Goal: Use online tool/utility: Utilize a website feature to perform a specific function

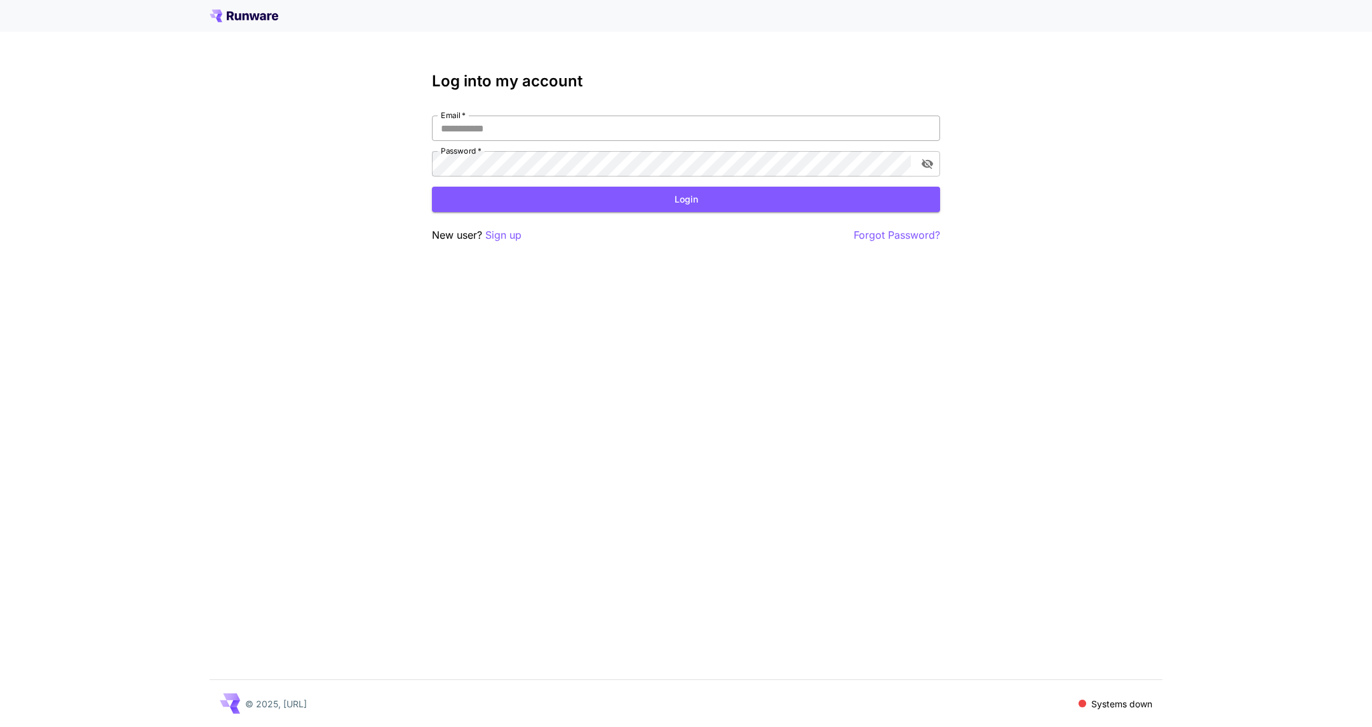
click at [512, 122] on input "Email   *" at bounding box center [686, 128] width 508 height 25
type input "**********"
click button "Login" at bounding box center [686, 200] width 508 height 26
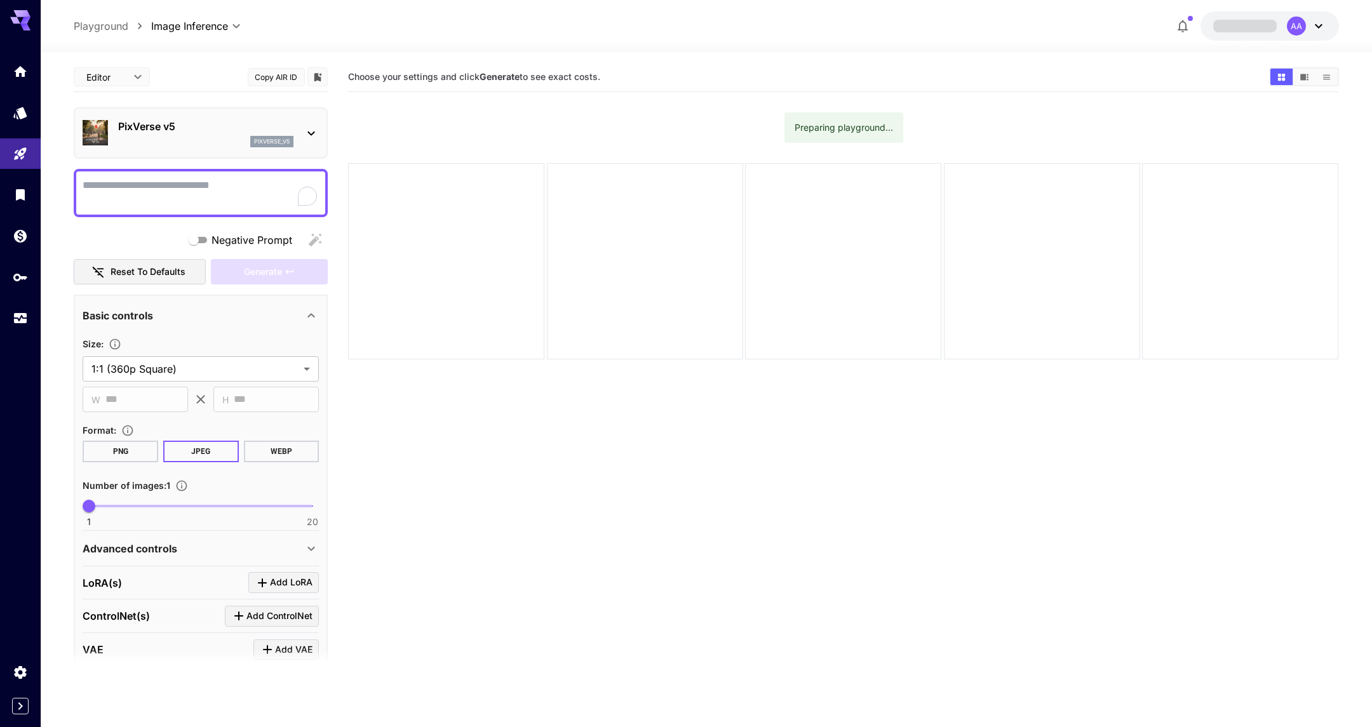
click at [13, 52] on div at bounding box center [20, 184] width 41 height 309
click at [17, 67] on icon "Home" at bounding box center [21, 67] width 13 height 11
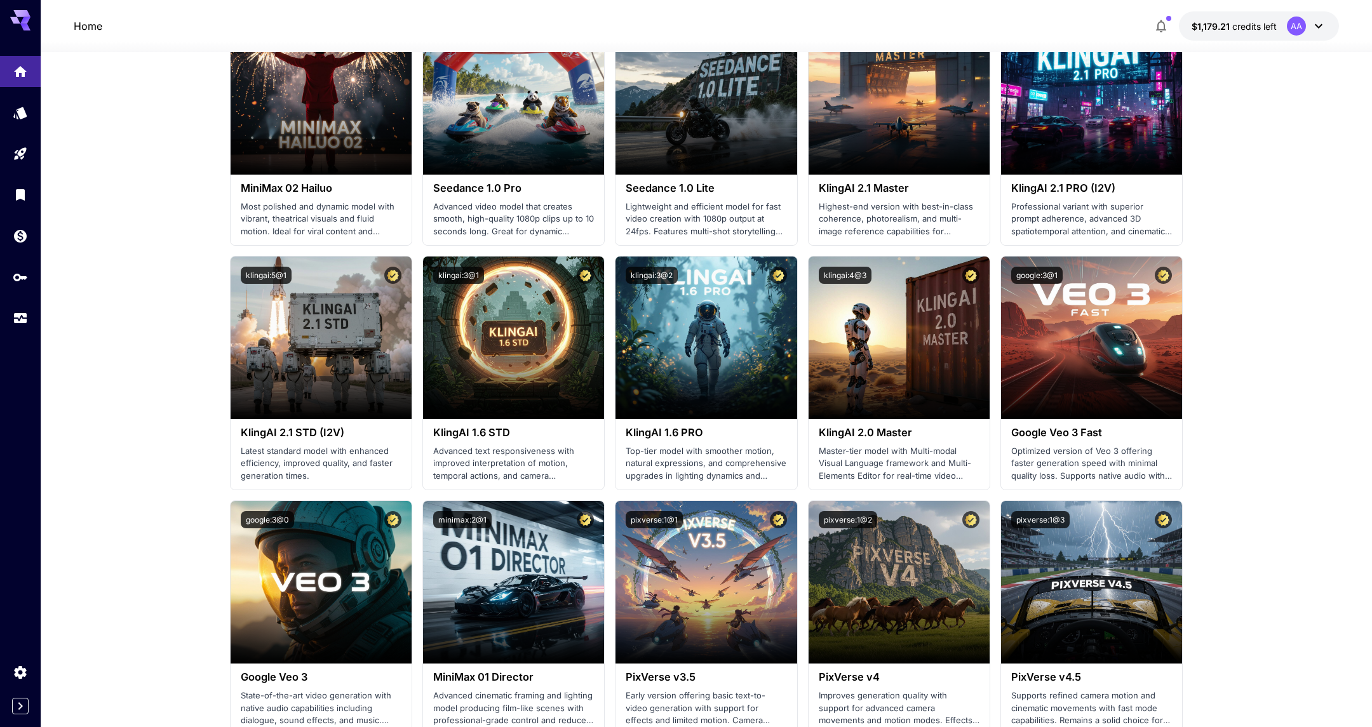
scroll to position [408, 0]
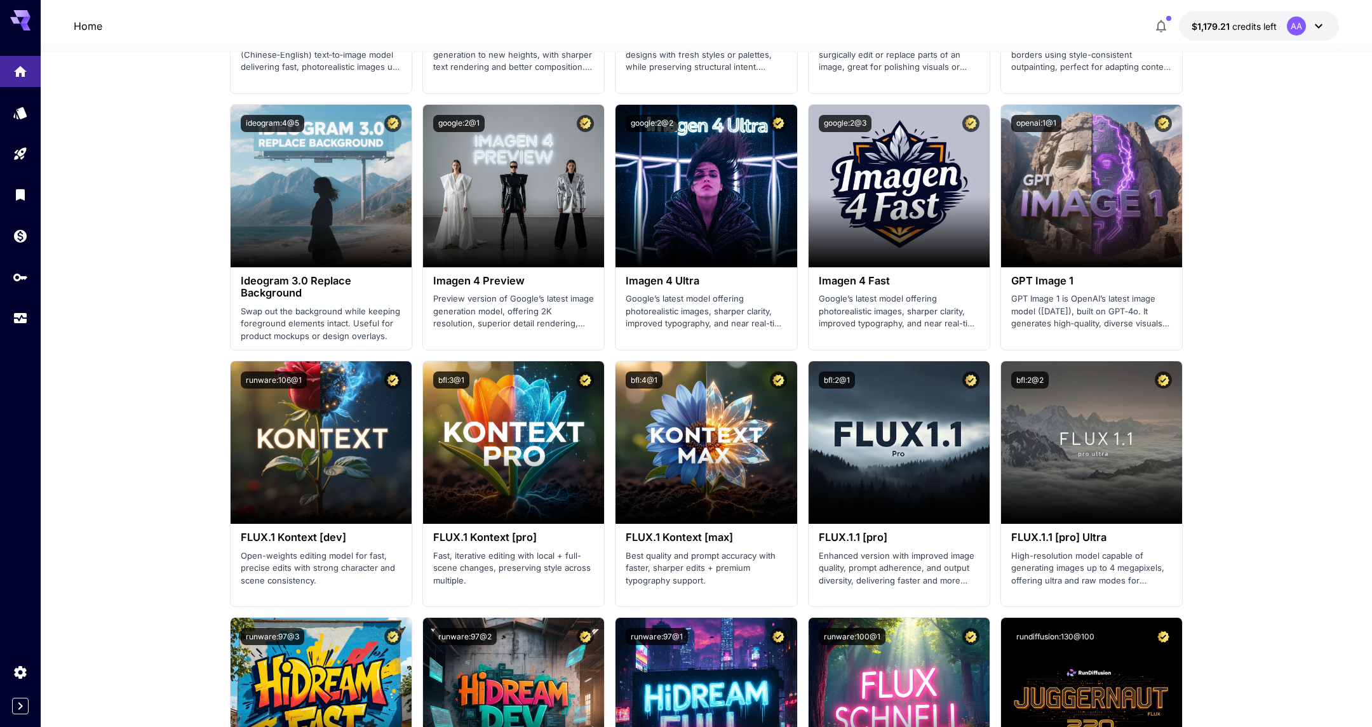
scroll to position [2010, 0]
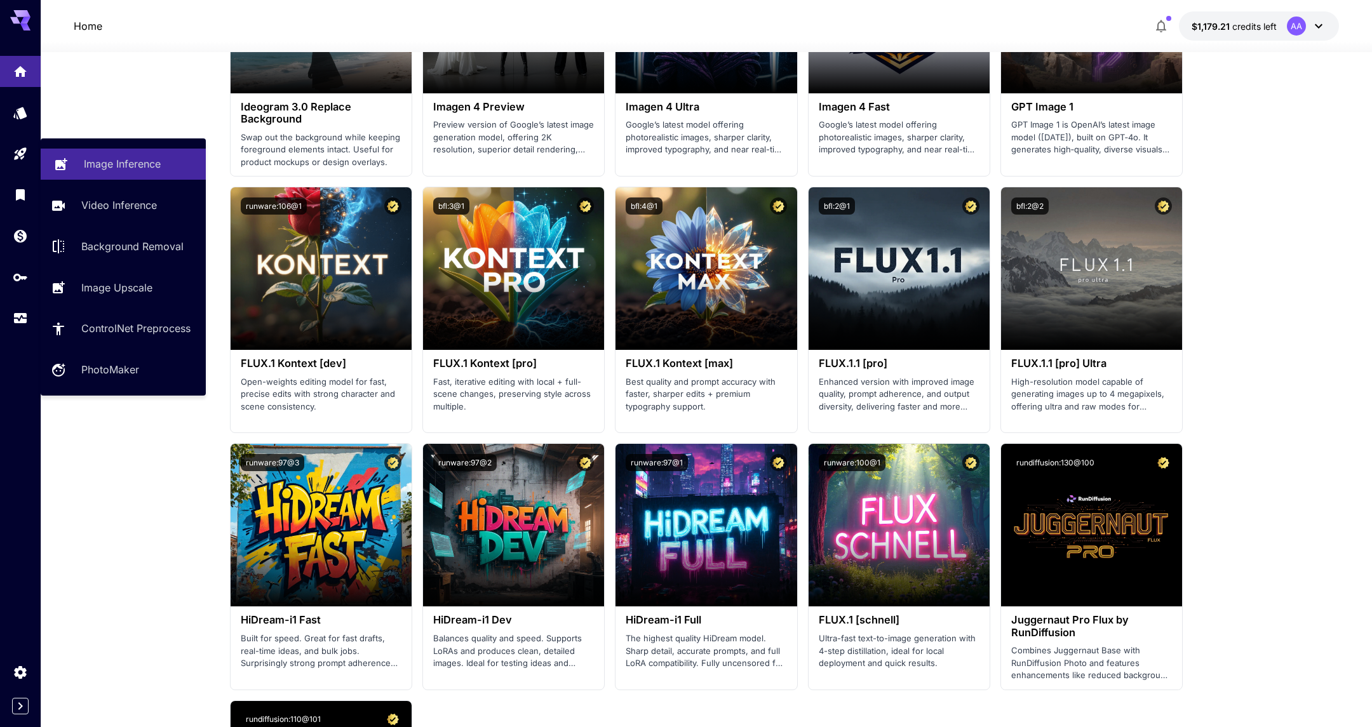
click at [79, 166] on link "Image Inference" at bounding box center [123, 164] width 165 height 31
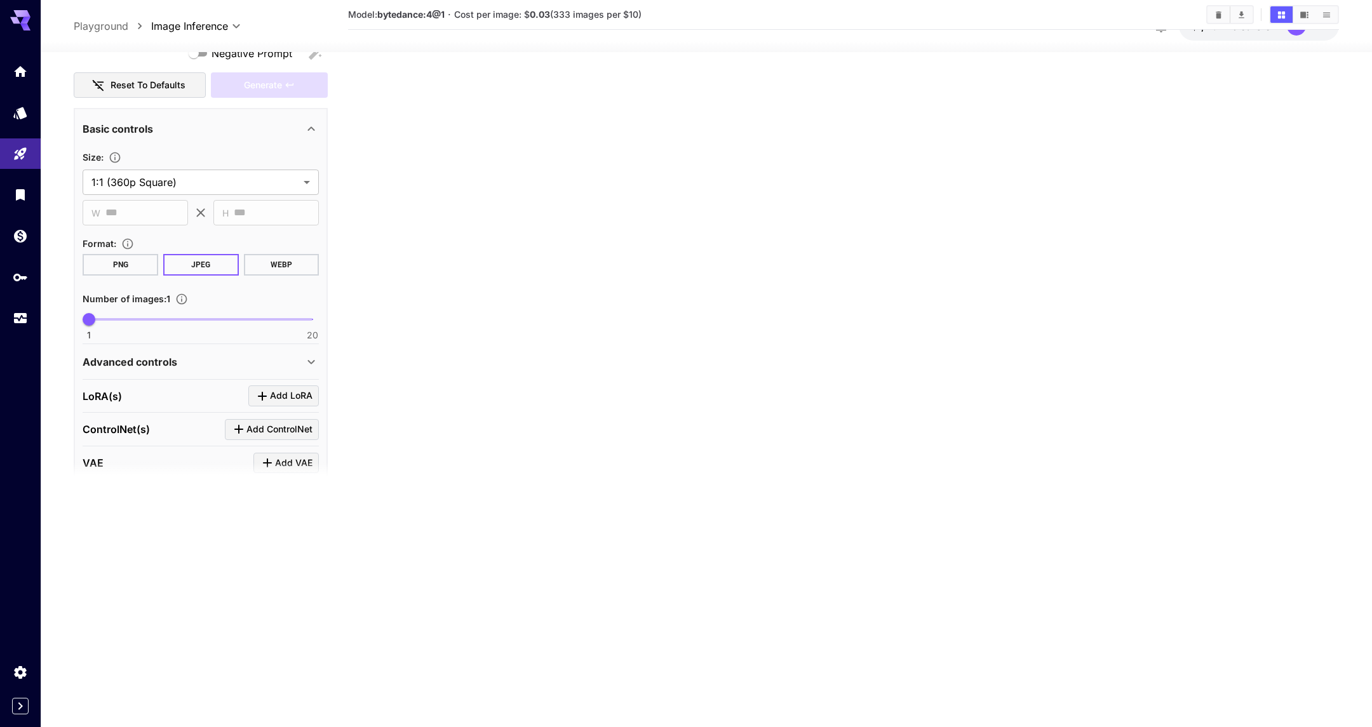
type input "*******"
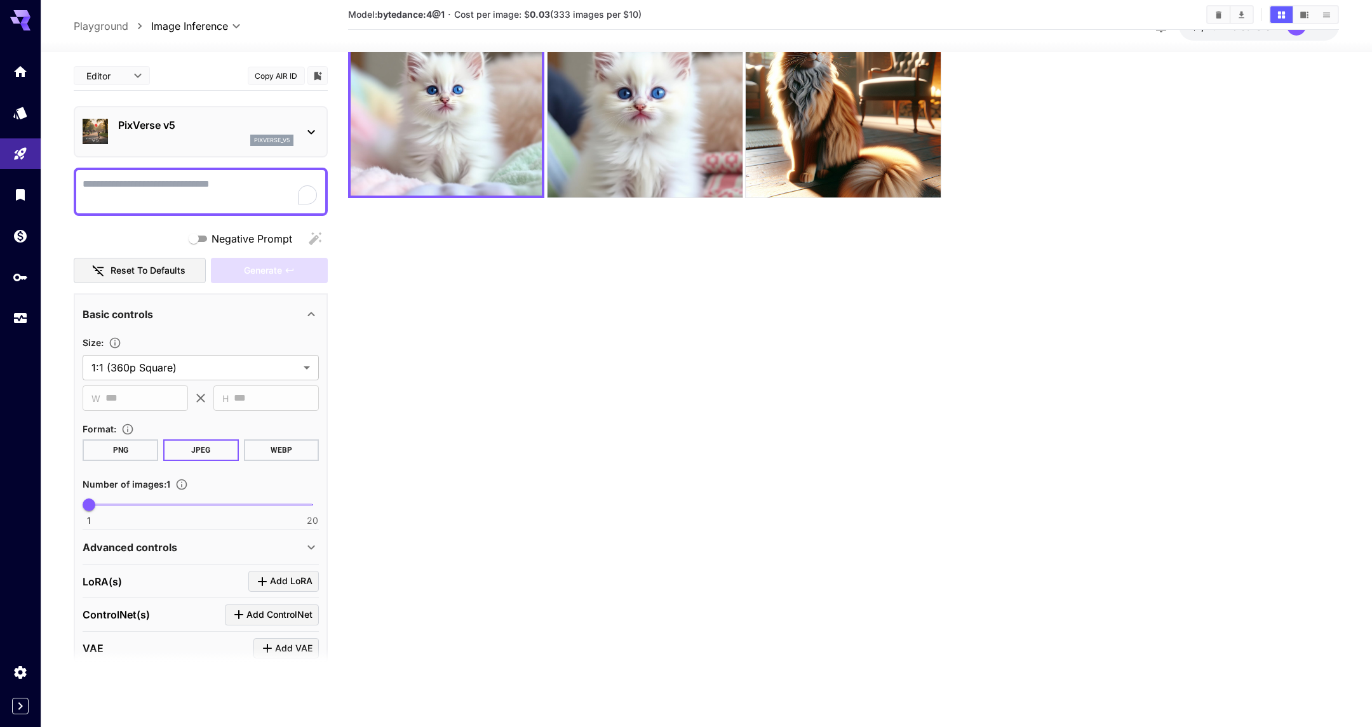
click at [168, 128] on p "PixVerse v5" at bounding box center [205, 124] width 175 height 15
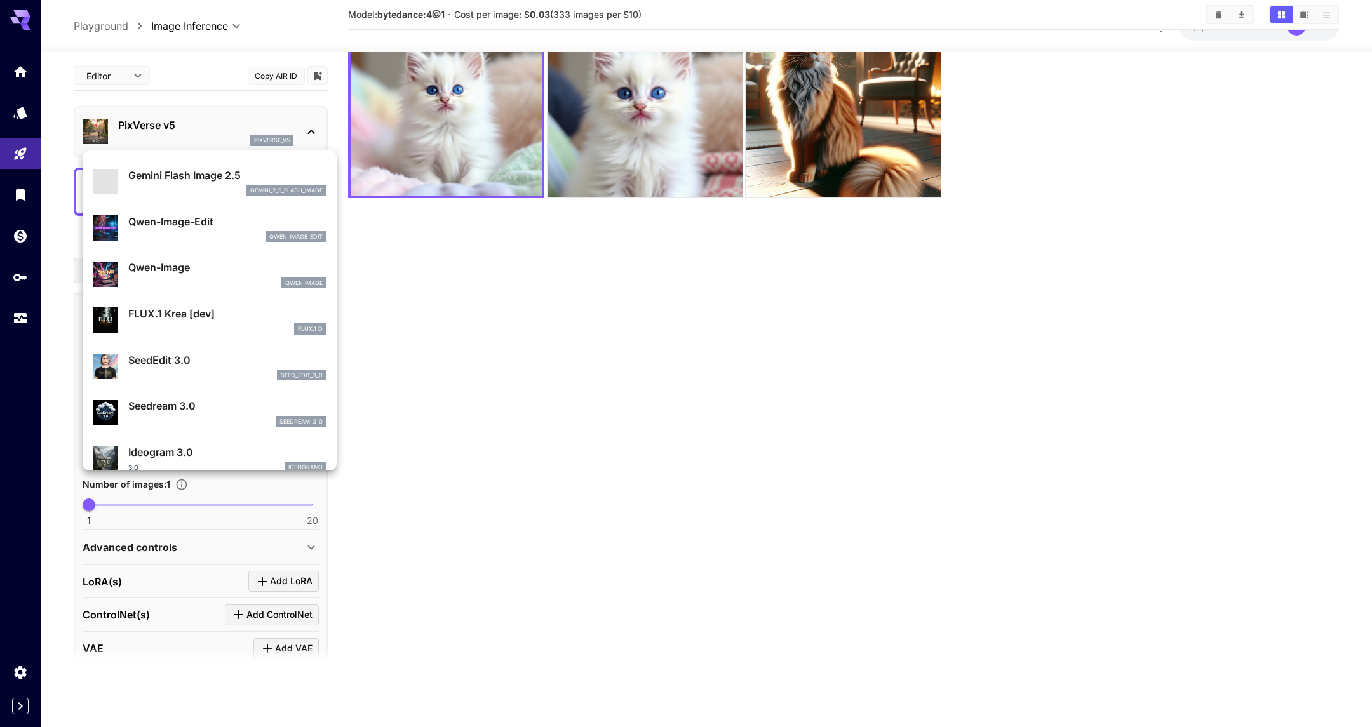
scroll to position [0, 0]
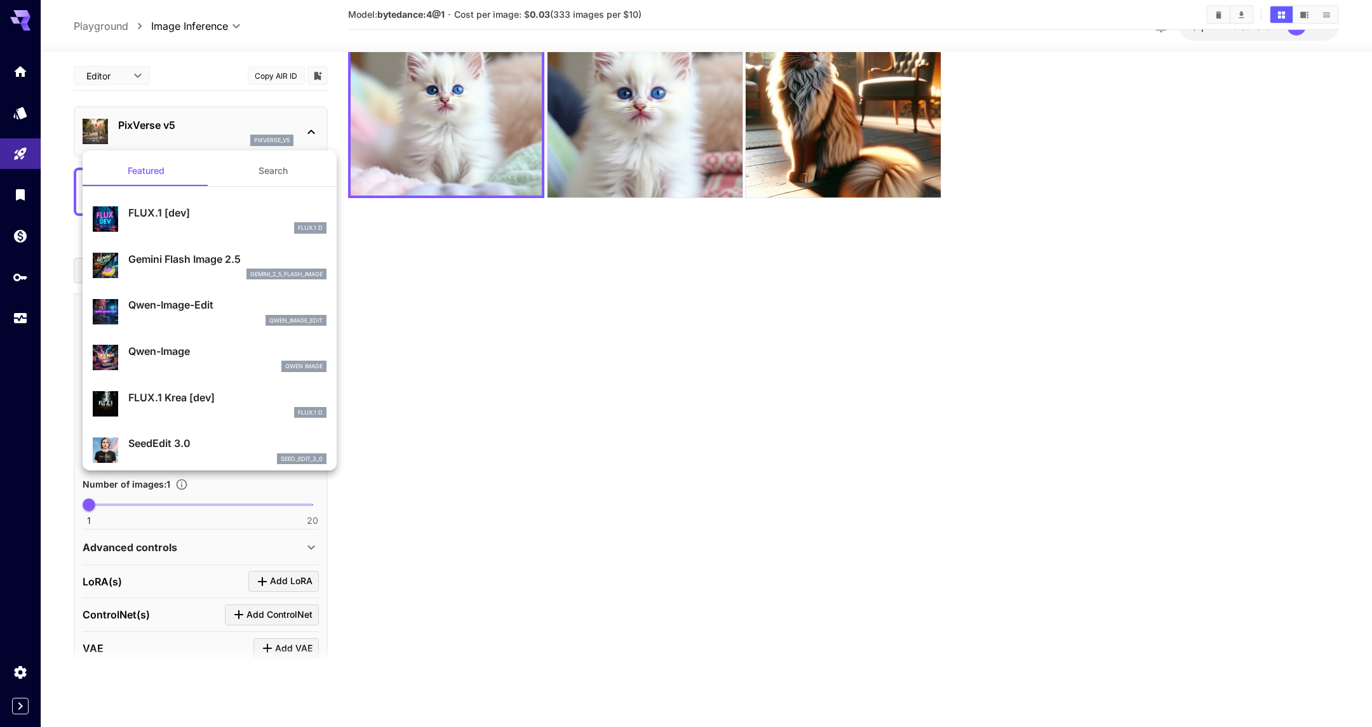
click at [295, 40] on div at bounding box center [686, 363] width 1372 height 727
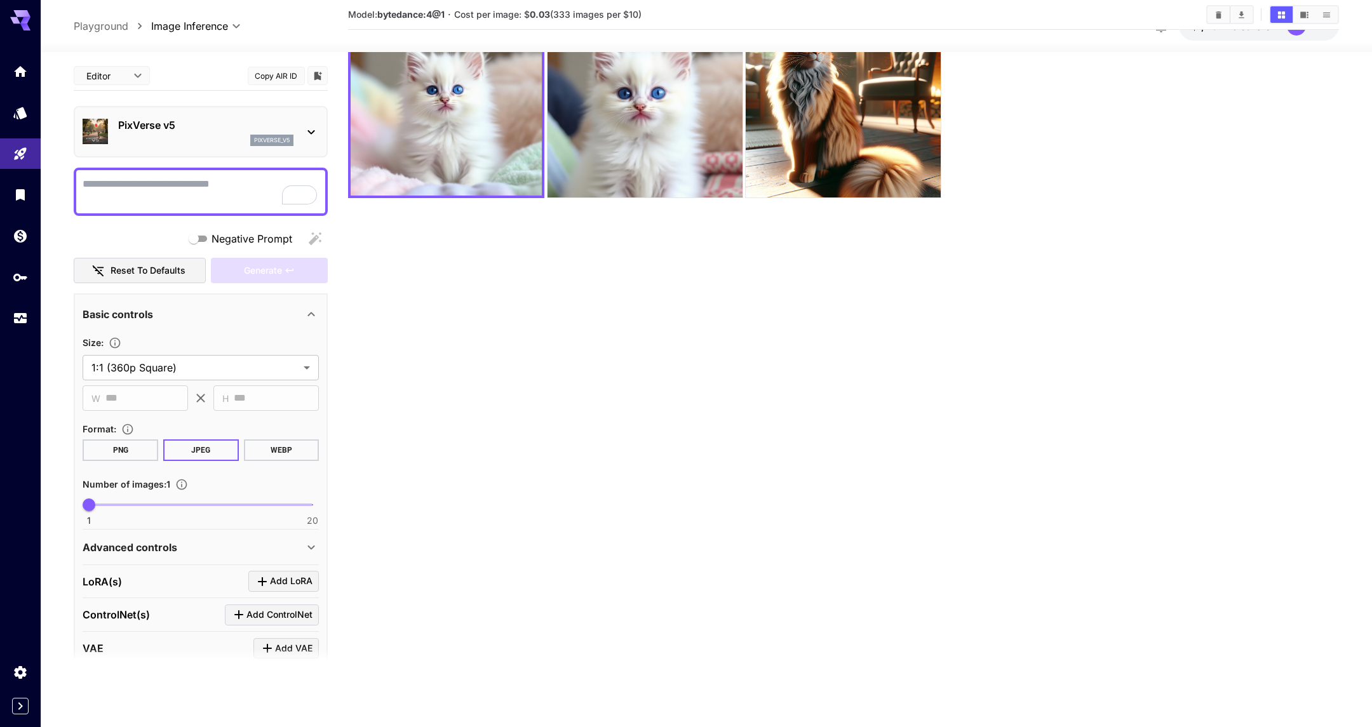
click at [185, 143] on div "pixverse_v5" at bounding box center [205, 140] width 175 height 11
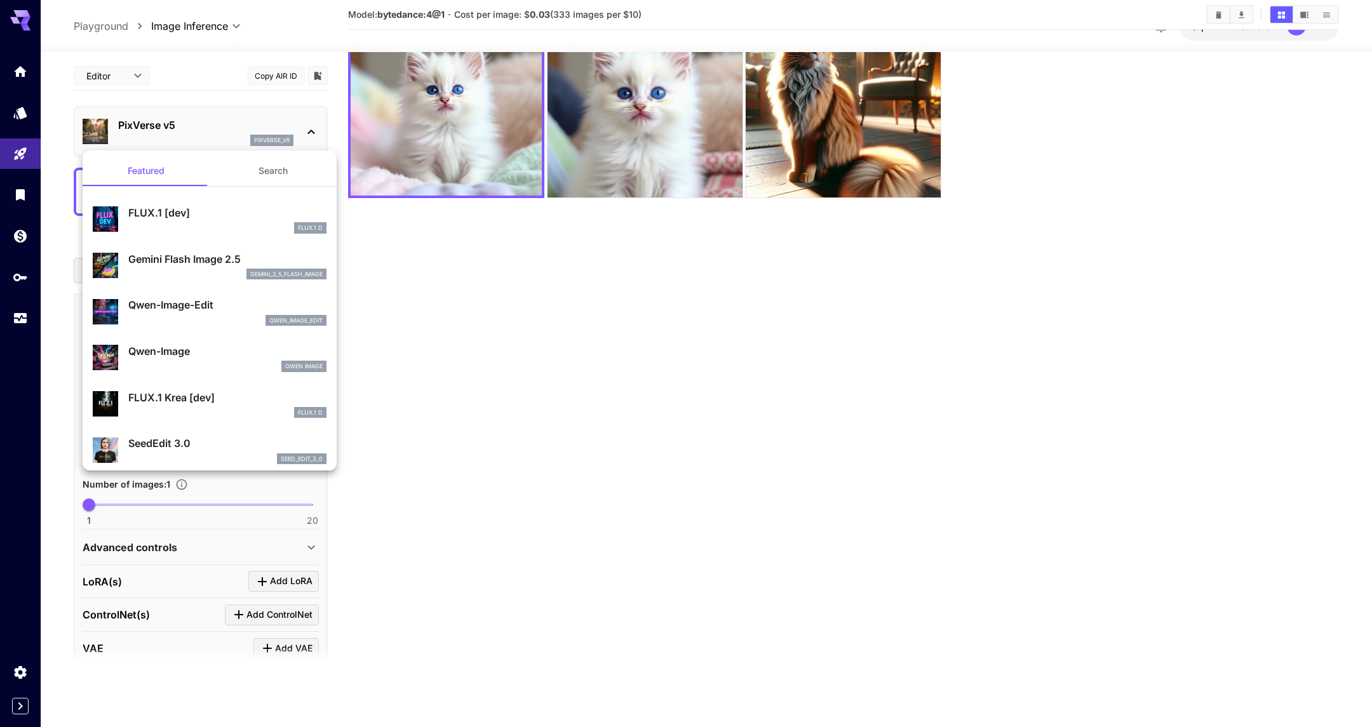
click at [377, 317] on div at bounding box center [686, 363] width 1372 height 727
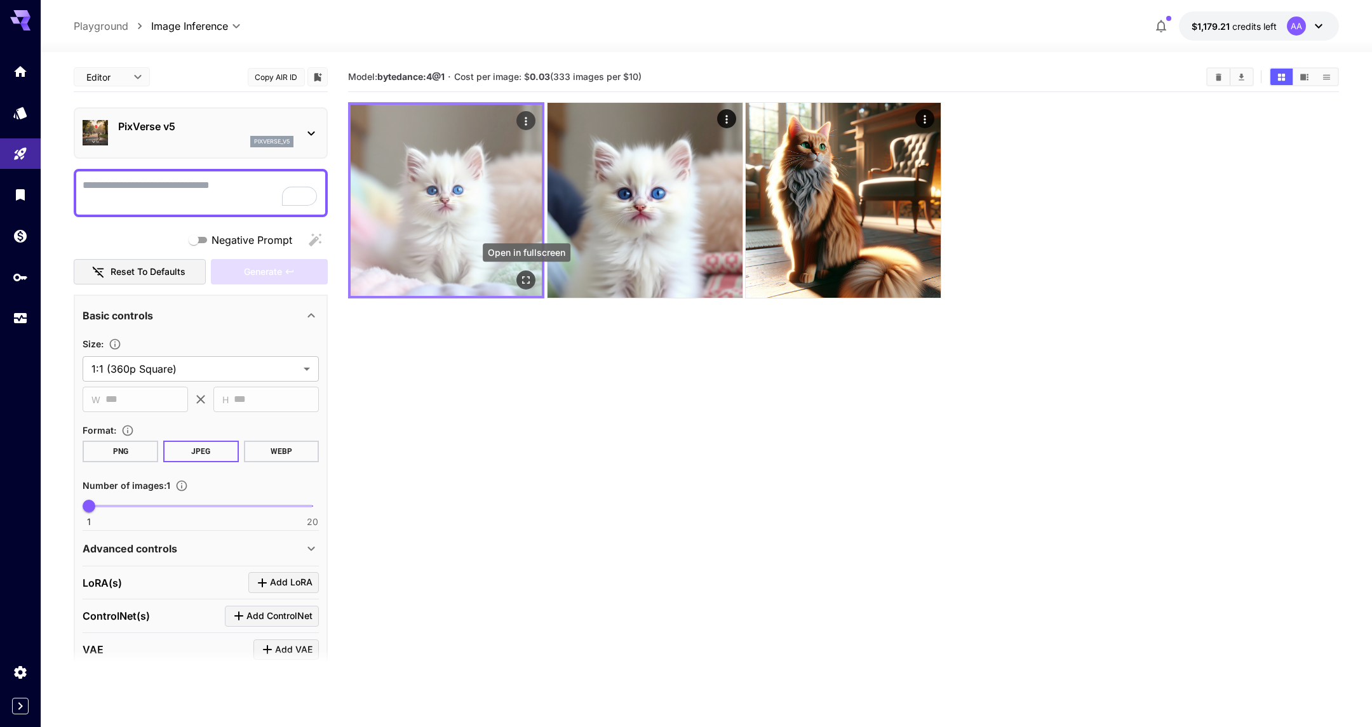
click at [526, 280] on icon "Open in fullscreen" at bounding box center [526, 280] width 13 height 13
click at [521, 119] on icon "Actions" at bounding box center [526, 121] width 13 height 13
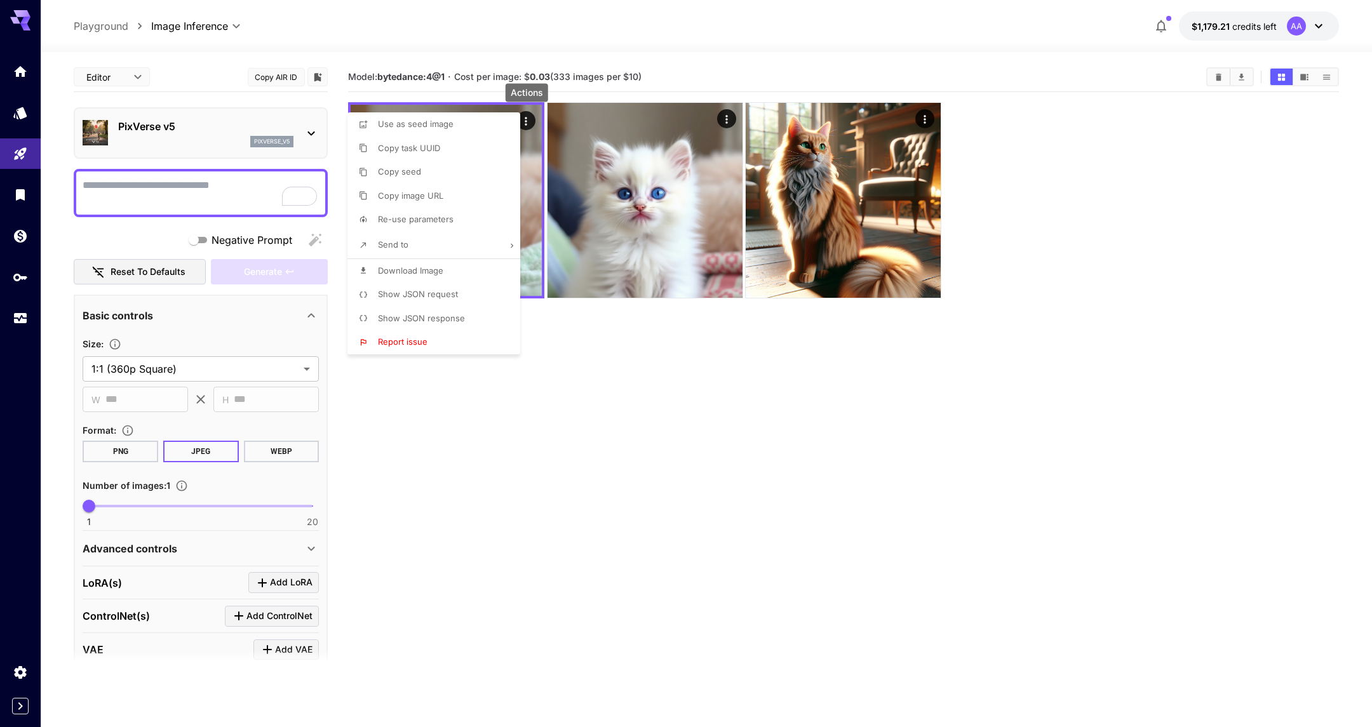
click at [632, 83] on div at bounding box center [686, 363] width 1372 height 727
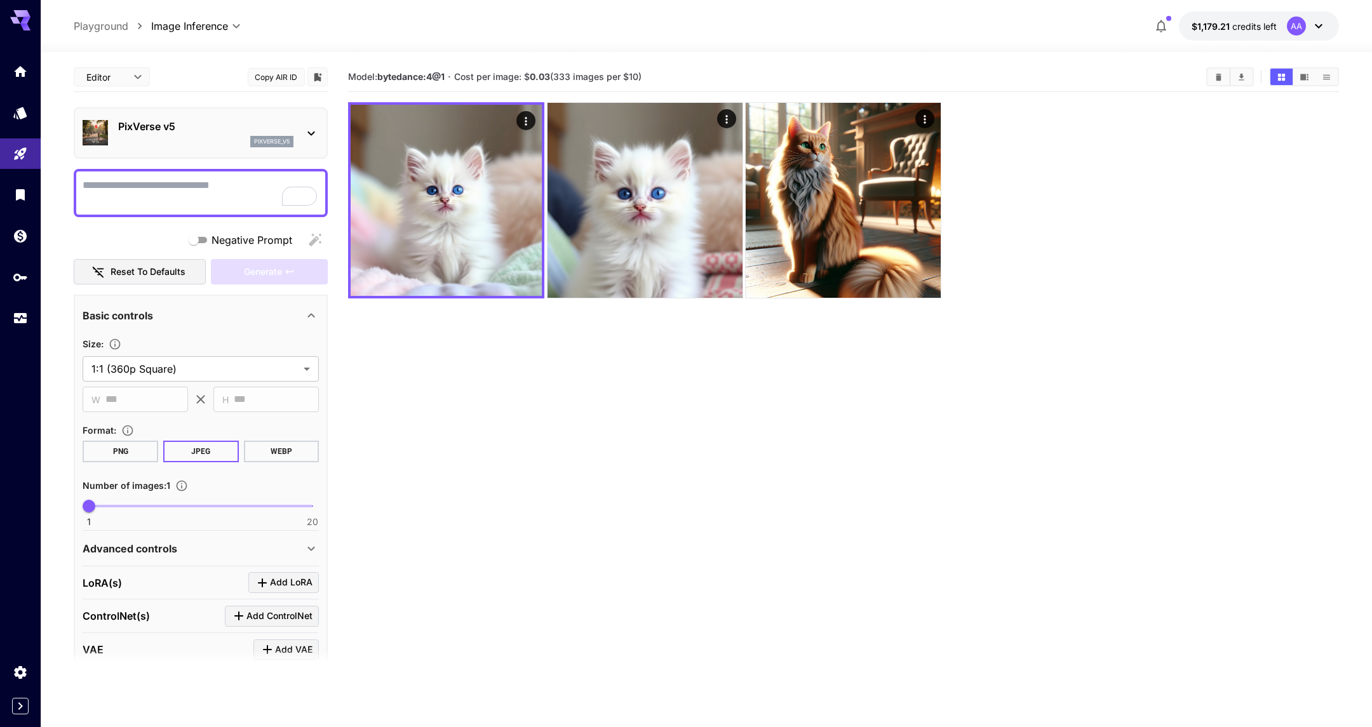
click at [194, 189] on textarea "Negative Prompt" at bounding box center [201, 193] width 236 height 30
type textarea "***"
click at [221, 272] on button "Generate" at bounding box center [269, 272] width 117 height 26
